Goal: Find specific fact: Find specific fact

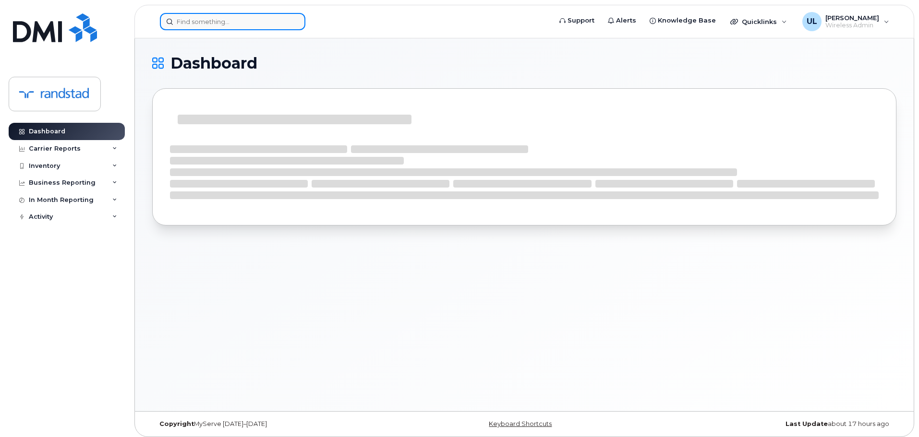
click at [243, 19] on input at bounding box center [232, 21] width 145 height 17
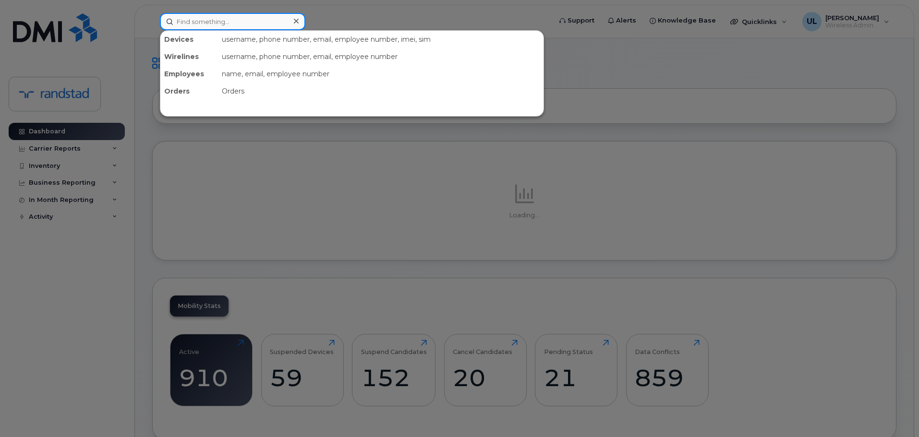
paste input "Mike Westlake"
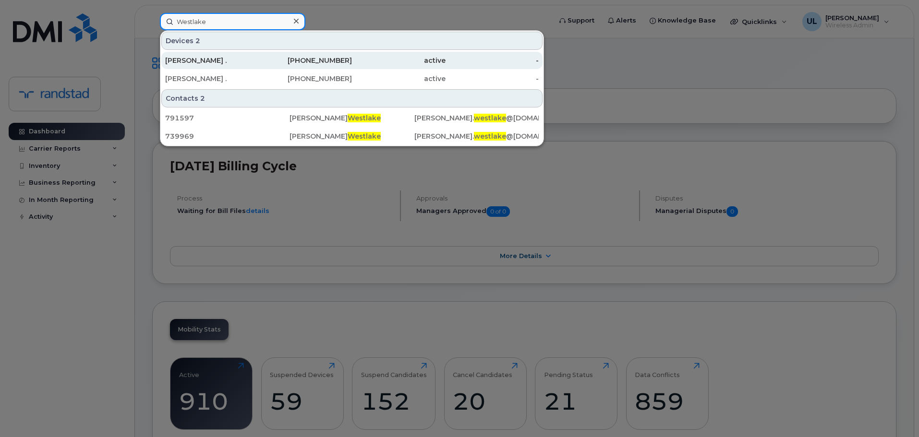
type input "Westlake"
click at [261, 54] on div "403-461-3888" at bounding box center [306, 60] width 94 height 17
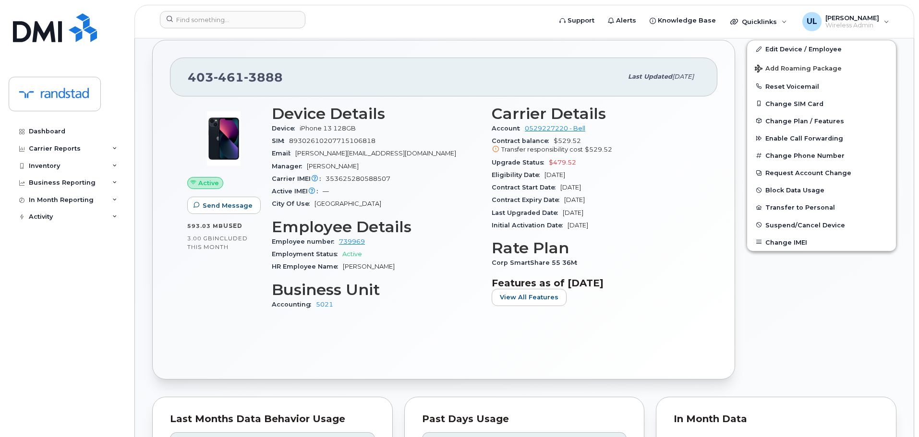
scroll to position [192, 0]
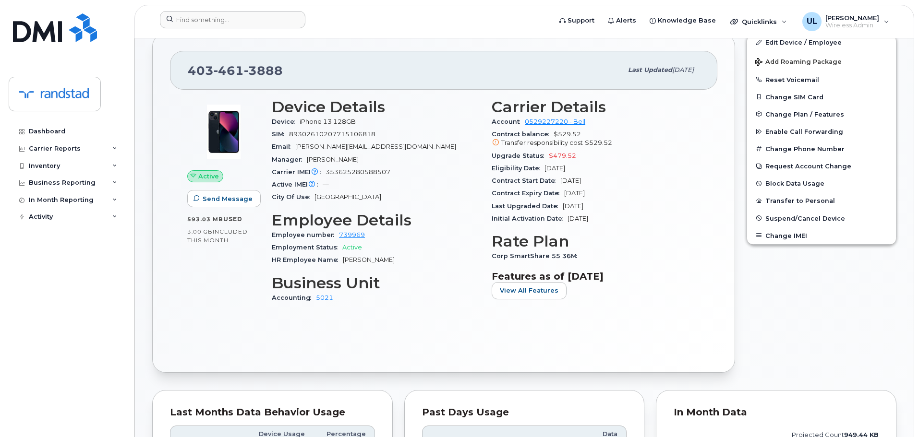
click at [281, 30] on div at bounding box center [352, 21] width 400 height 21
click at [267, 20] on input at bounding box center [232, 19] width 145 height 17
paste input "Abalos"
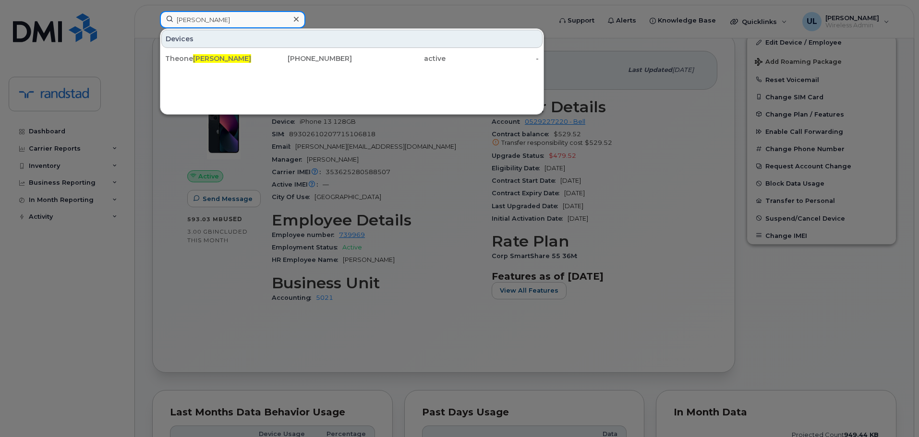
type input "Abalos"
drag, startPoint x: 232, startPoint y: 56, endPoint x: 290, endPoint y: 85, distance: 64.6
click at [232, 56] on div "Theone Abalos" at bounding box center [212, 59] width 94 height 10
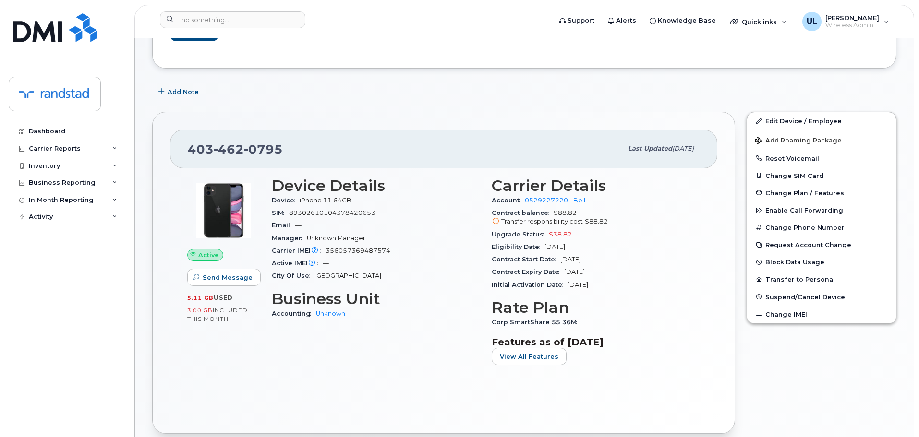
scroll to position [192, 0]
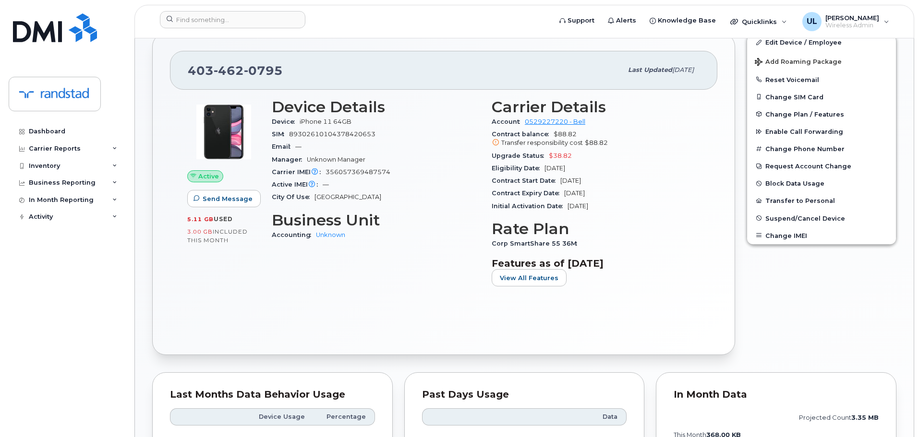
drag, startPoint x: 617, startPoint y: 193, endPoint x: 565, endPoint y: 192, distance: 51.8
click at [565, 192] on div "Contract Expiry Date Dec 02, 2025" at bounding box center [596, 193] width 208 height 12
click at [548, 174] on div "Eligibility Date Oct 27, 2025" at bounding box center [596, 168] width 208 height 12
click at [227, 87] on div "403 462 0795 Last updated Oct 15, 2025" at bounding box center [443, 70] width 547 height 38
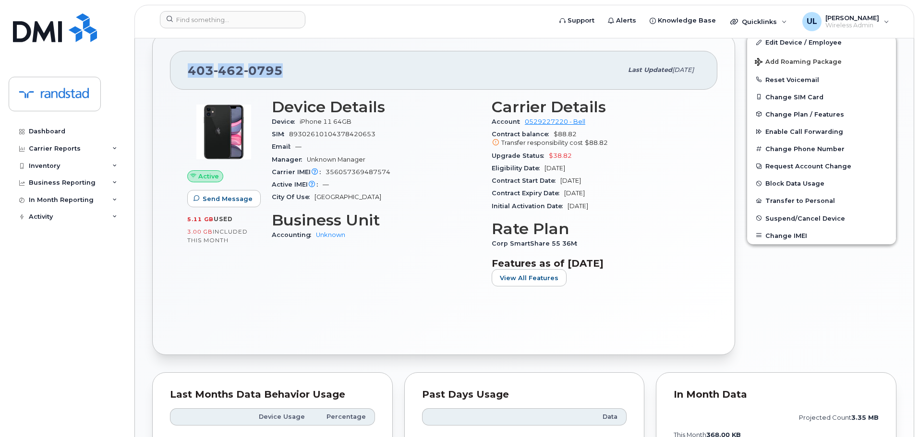
copy span "403 462 0795"
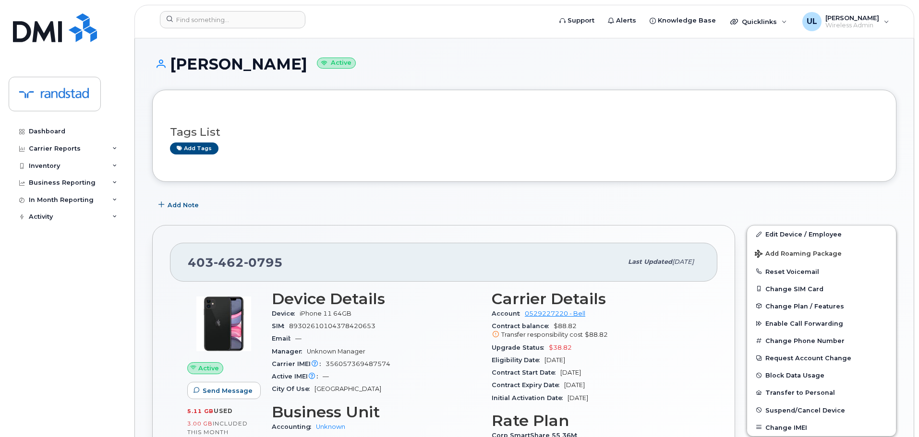
click at [192, 58] on h1 "Theone Abalos Active" at bounding box center [524, 64] width 744 height 17
copy h1 "Theone"
click at [192, 58] on h1 "Theone Abalos Active" at bounding box center [524, 64] width 744 height 17
click at [244, 13] on input at bounding box center [232, 19] width 145 height 17
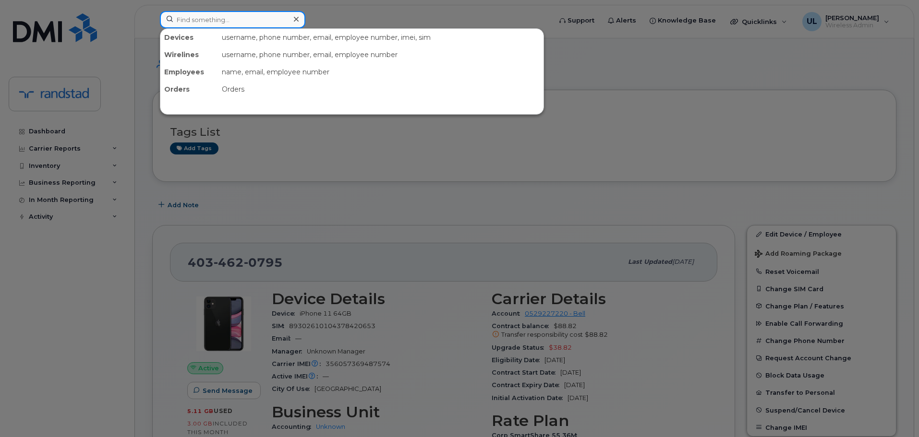
paste input "4034620795"
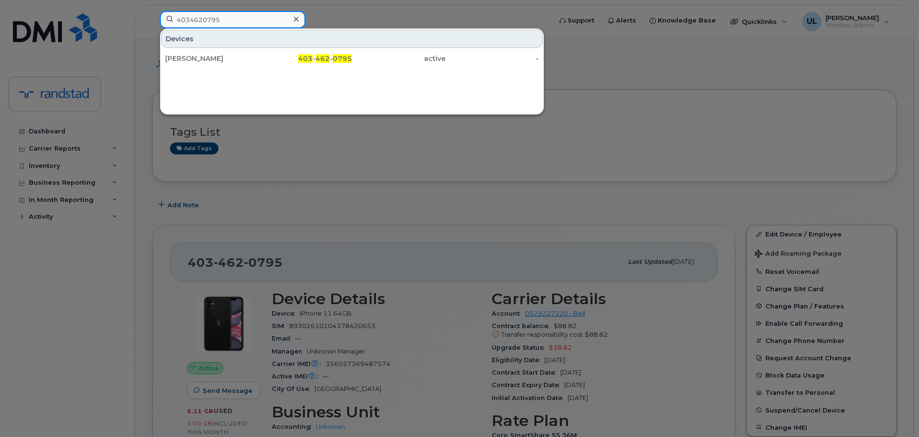
type input "4034620795"
drag, startPoint x: 252, startPoint y: 58, endPoint x: 299, endPoint y: 7, distance: 69.3
click at [252, 58] on div "Theone Abalos" at bounding box center [212, 59] width 94 height 10
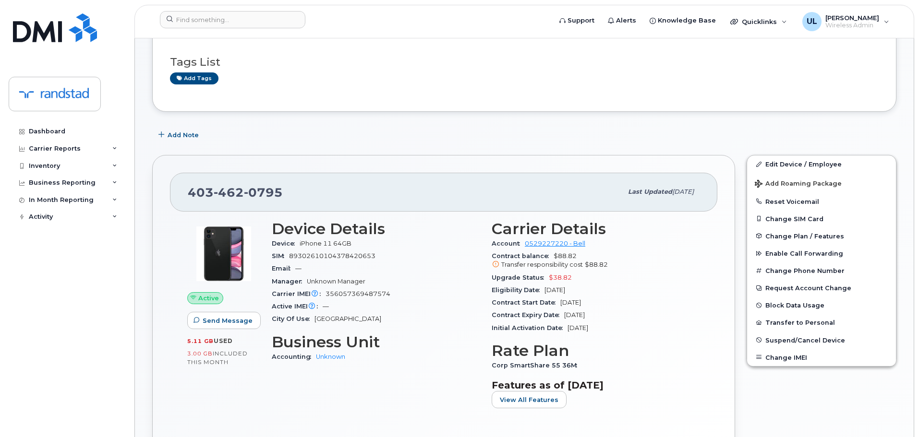
scroll to position [144, 0]
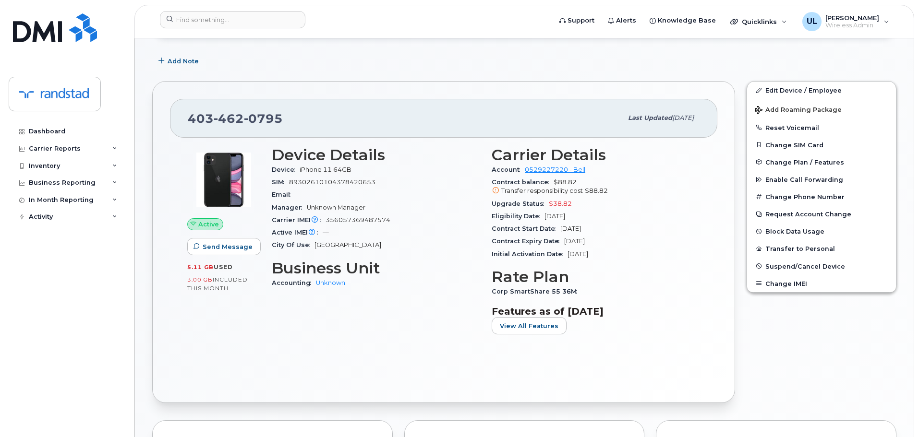
drag, startPoint x: 569, startPoint y: 216, endPoint x: 543, endPoint y: 215, distance: 25.5
click at [543, 215] on div "Eligibility Date Oct 27, 2025" at bounding box center [596, 216] width 208 height 12
click at [543, 215] on span "Eligibility Date" at bounding box center [518, 216] width 53 height 7
drag, startPoint x: 543, startPoint y: 215, endPoint x: 619, endPoint y: 213, distance: 75.9
click at [619, 213] on div "Eligibility Date Oct 27, 2025" at bounding box center [596, 216] width 208 height 12
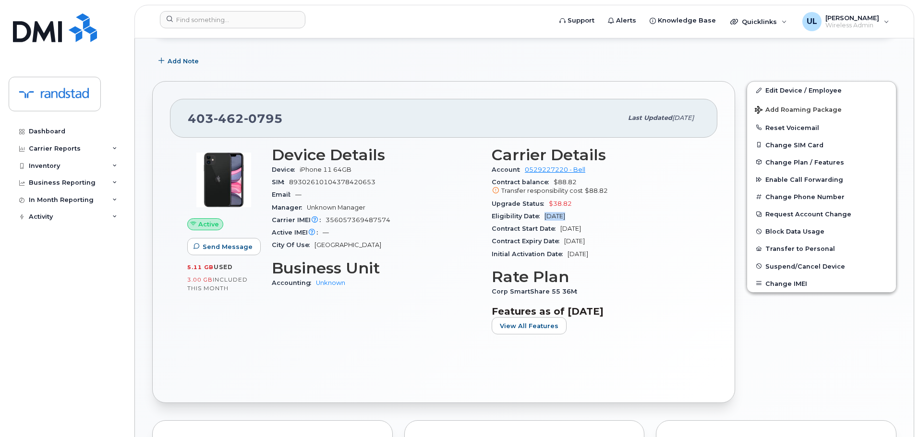
click at [619, 213] on div "Eligibility Date Oct 27, 2025" at bounding box center [596, 216] width 208 height 12
drag, startPoint x: 615, startPoint y: 239, endPoint x: 564, endPoint y: 239, distance: 51.4
click at [564, 239] on div "Contract Expiry Date Dec 02, 2025" at bounding box center [596, 241] width 208 height 12
click at [564, 239] on span "Contract Expiry Date" at bounding box center [528, 241] width 72 height 7
drag, startPoint x: 564, startPoint y: 239, endPoint x: 648, endPoint y: 239, distance: 83.5
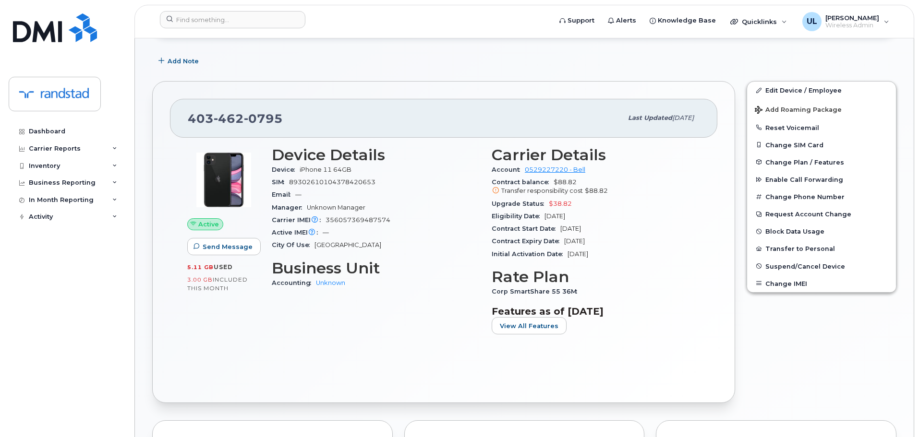
click at [648, 239] on div "Contract Expiry Date Dec 02, 2025" at bounding box center [596, 241] width 208 height 12
drag, startPoint x: 548, startPoint y: 205, endPoint x: 596, endPoint y: 205, distance: 48.0
click at [596, 205] on div "Upgrade Status $38.82" at bounding box center [596, 204] width 208 height 12
click at [272, 16] on input at bounding box center [232, 19] width 145 height 17
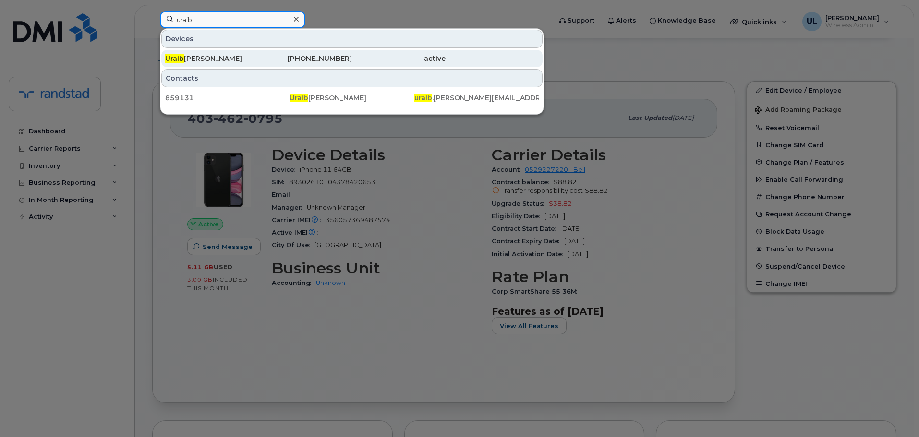
type input "uraib"
drag, startPoint x: 347, startPoint y: 64, endPoint x: 356, endPoint y: 55, distance: 12.9
click at [347, 64] on div "514-217-8828" at bounding box center [306, 58] width 94 height 17
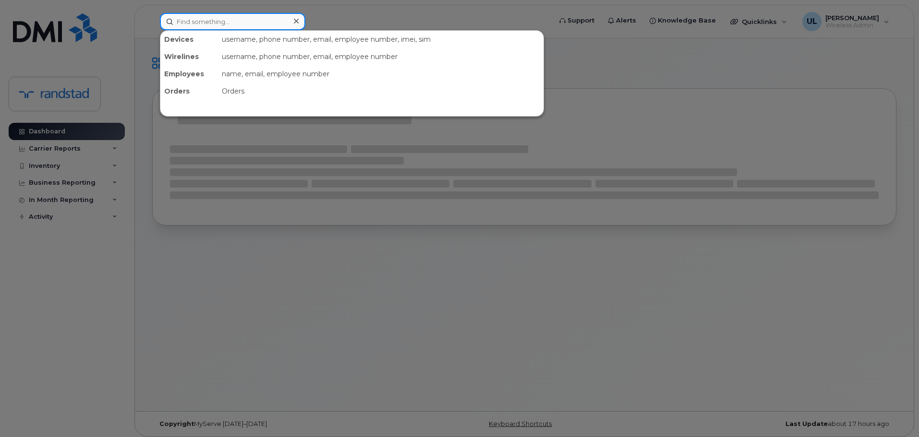
click at [291, 20] on div at bounding box center [232, 21] width 145 height 17
paste input "Petit"
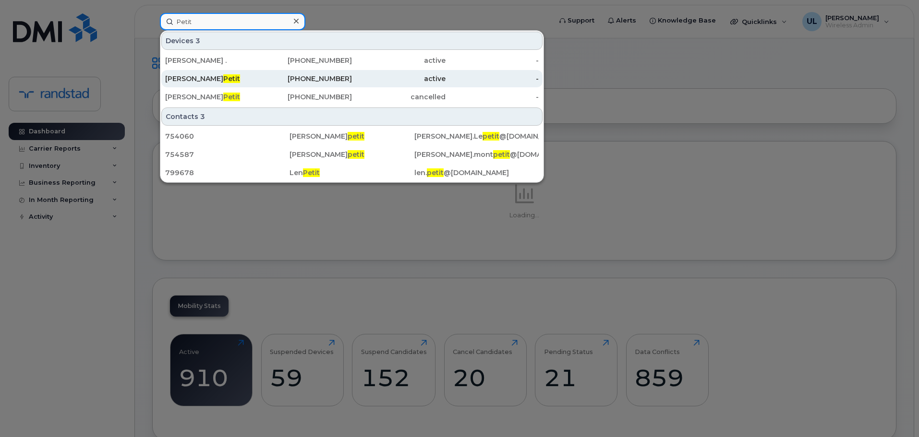
type input "Petit"
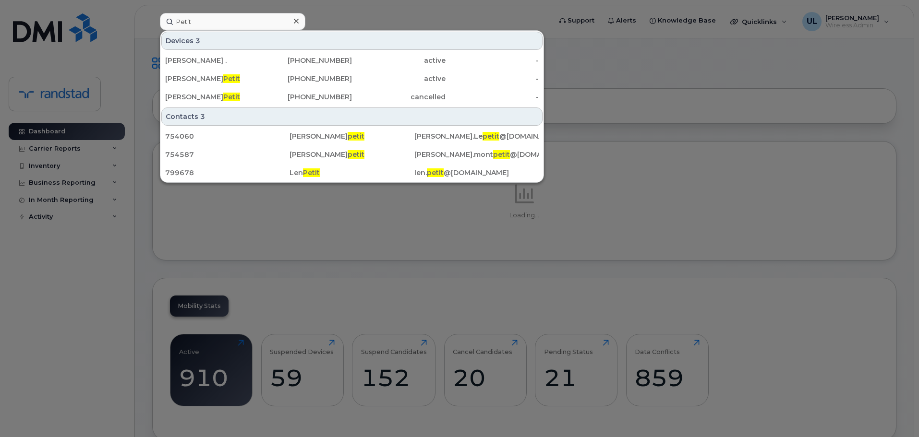
drag, startPoint x: 233, startPoint y: 75, endPoint x: 414, endPoint y: 7, distance: 194.0
click at [233, 75] on div "Raphael Petit" at bounding box center [212, 79] width 94 height 10
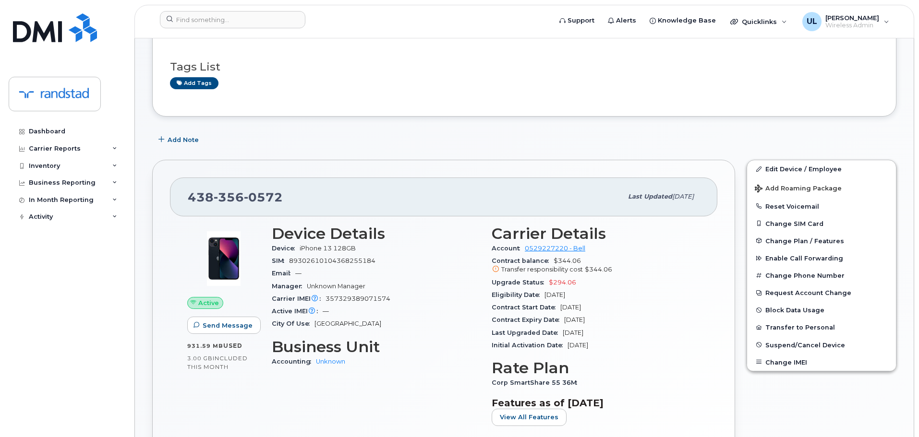
scroll to position [144, 0]
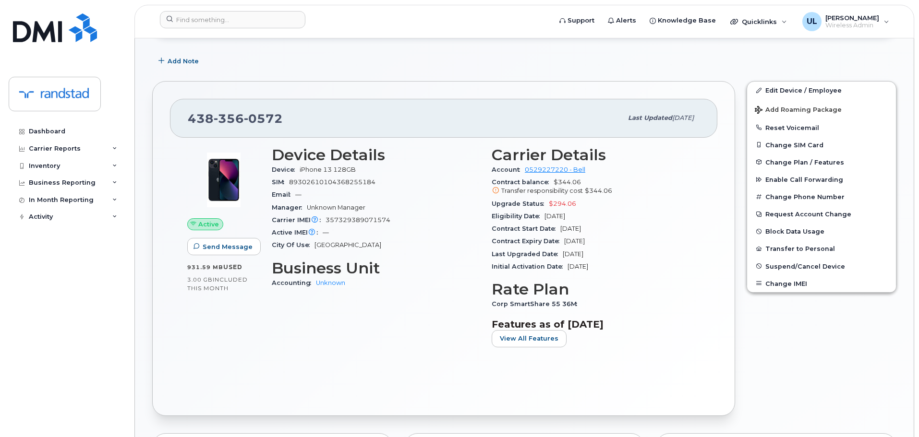
drag, startPoint x: 611, startPoint y: 242, endPoint x: 564, endPoint y: 241, distance: 47.5
click at [564, 241] on div "Contract Expiry Date [DATE]" at bounding box center [596, 241] width 208 height 12
copy span "[DATE]"
